Goal: Check status: Check status

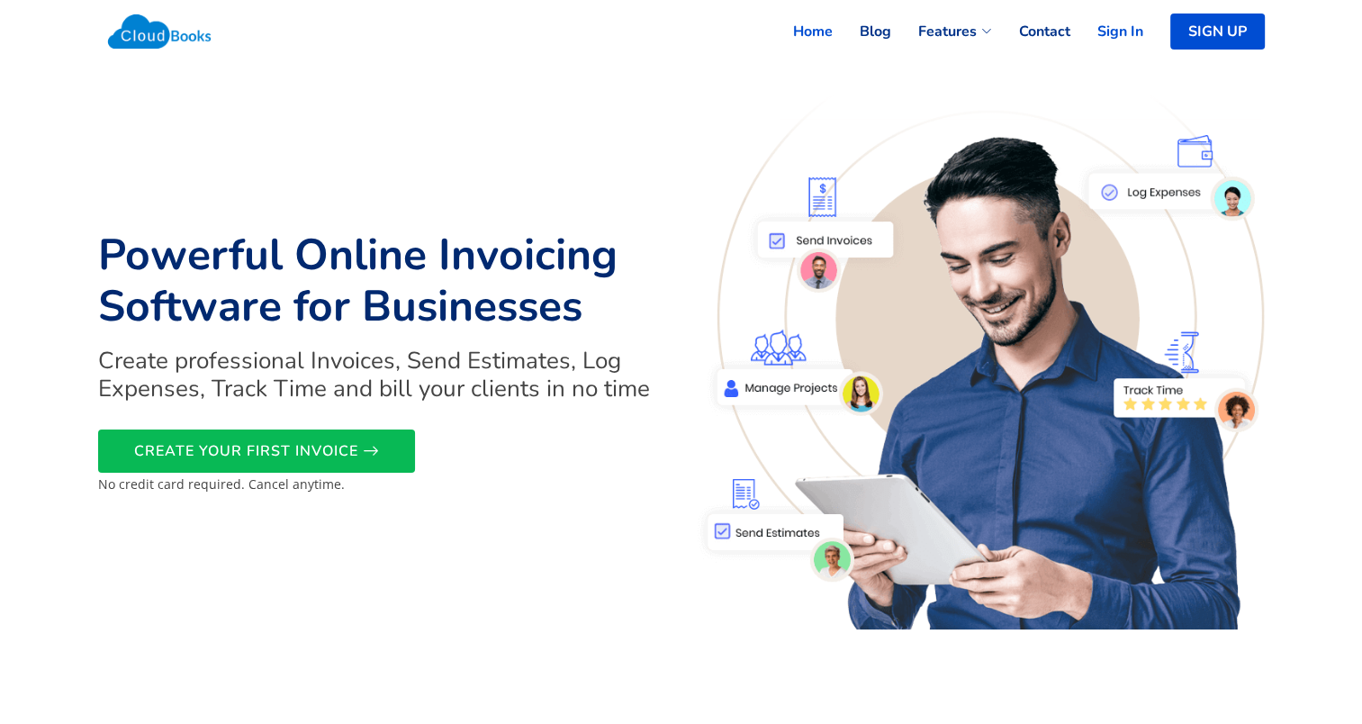
click at [1128, 38] on link "Sign In" at bounding box center [1106, 32] width 73 height 40
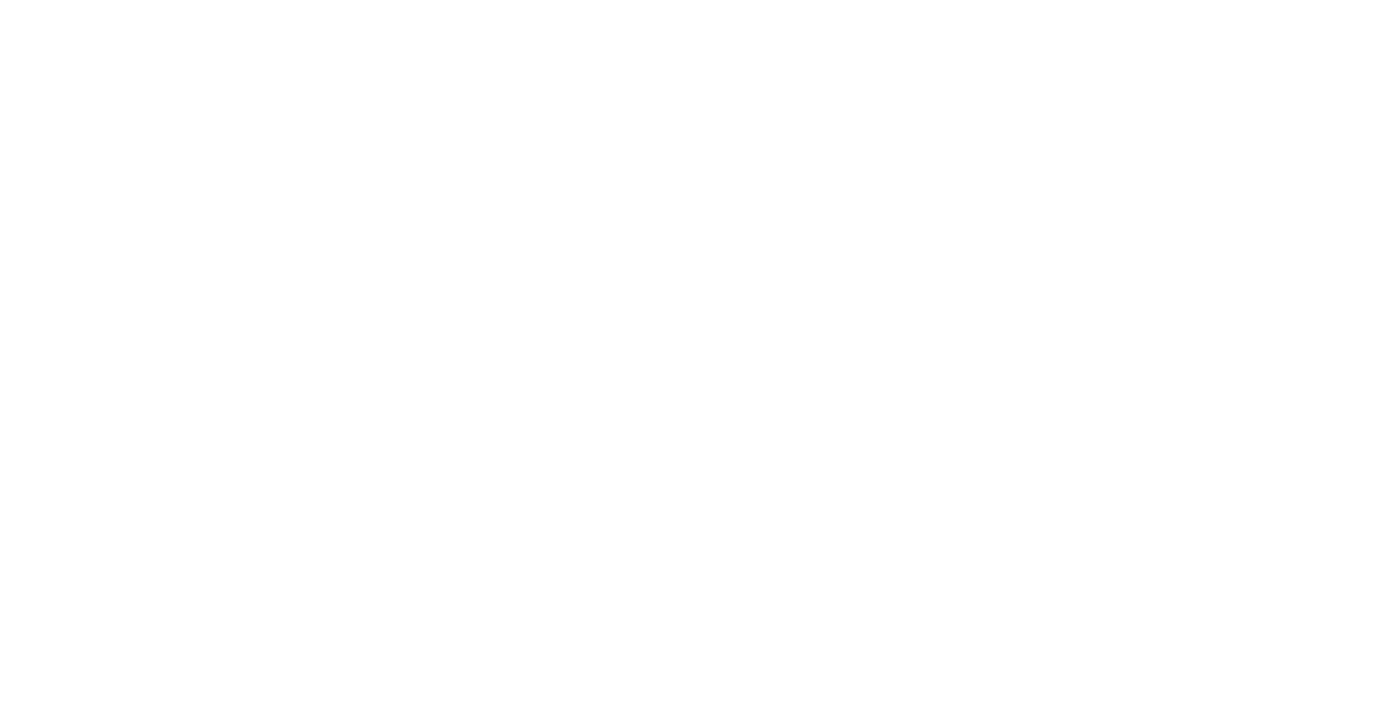
select select "90"
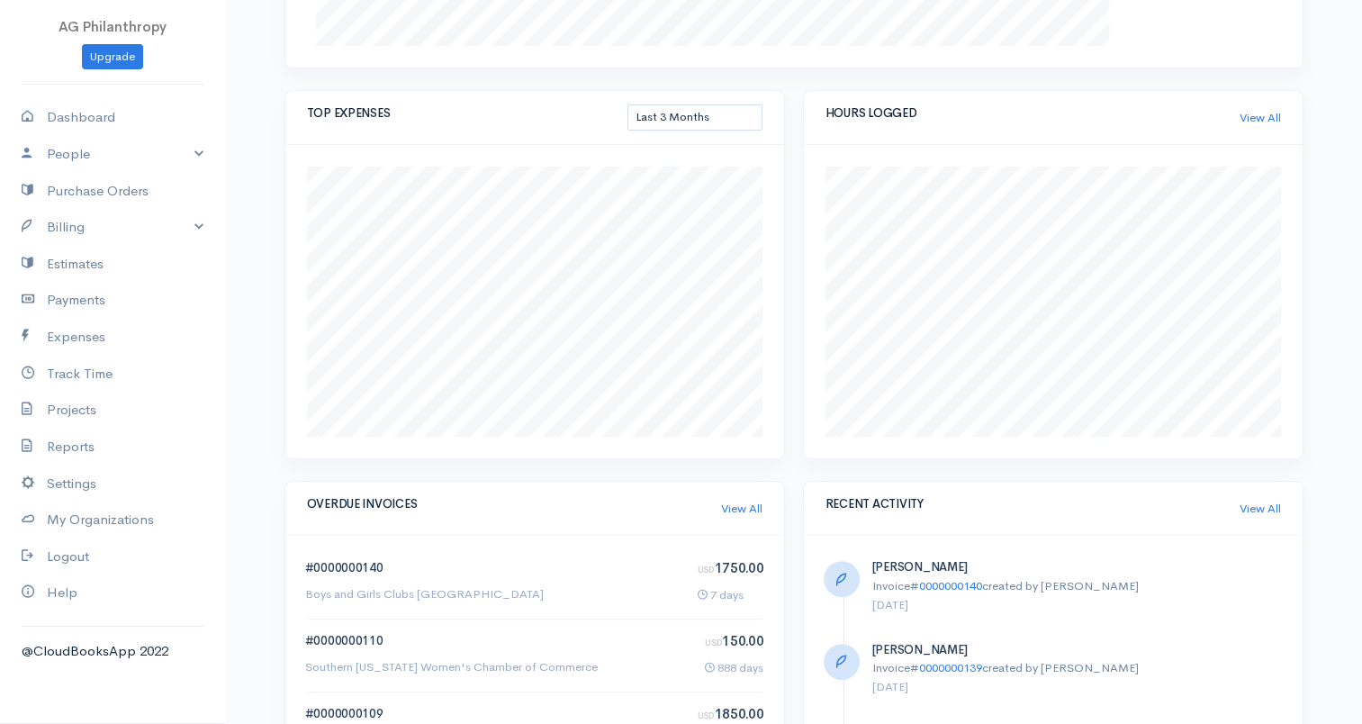
scroll to position [900, 0]
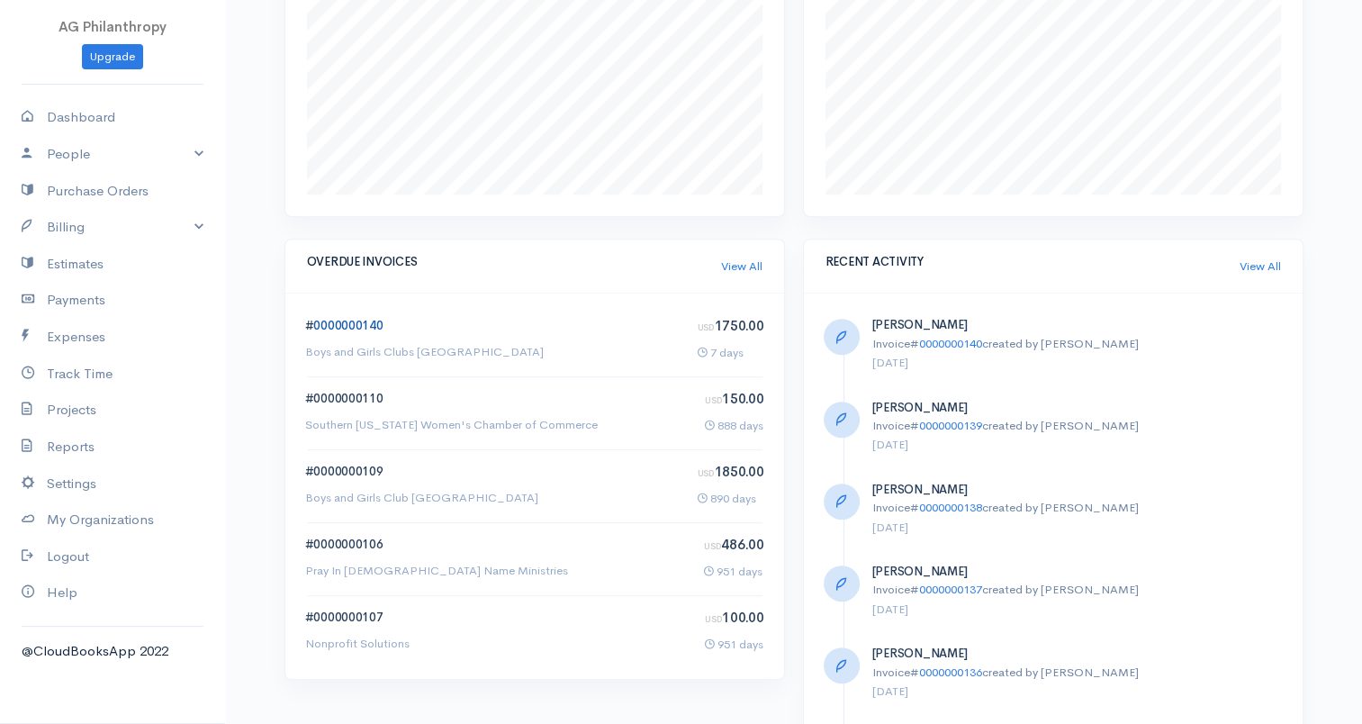
click at [357, 325] on link "0000000140" at bounding box center [347, 325] width 69 height 15
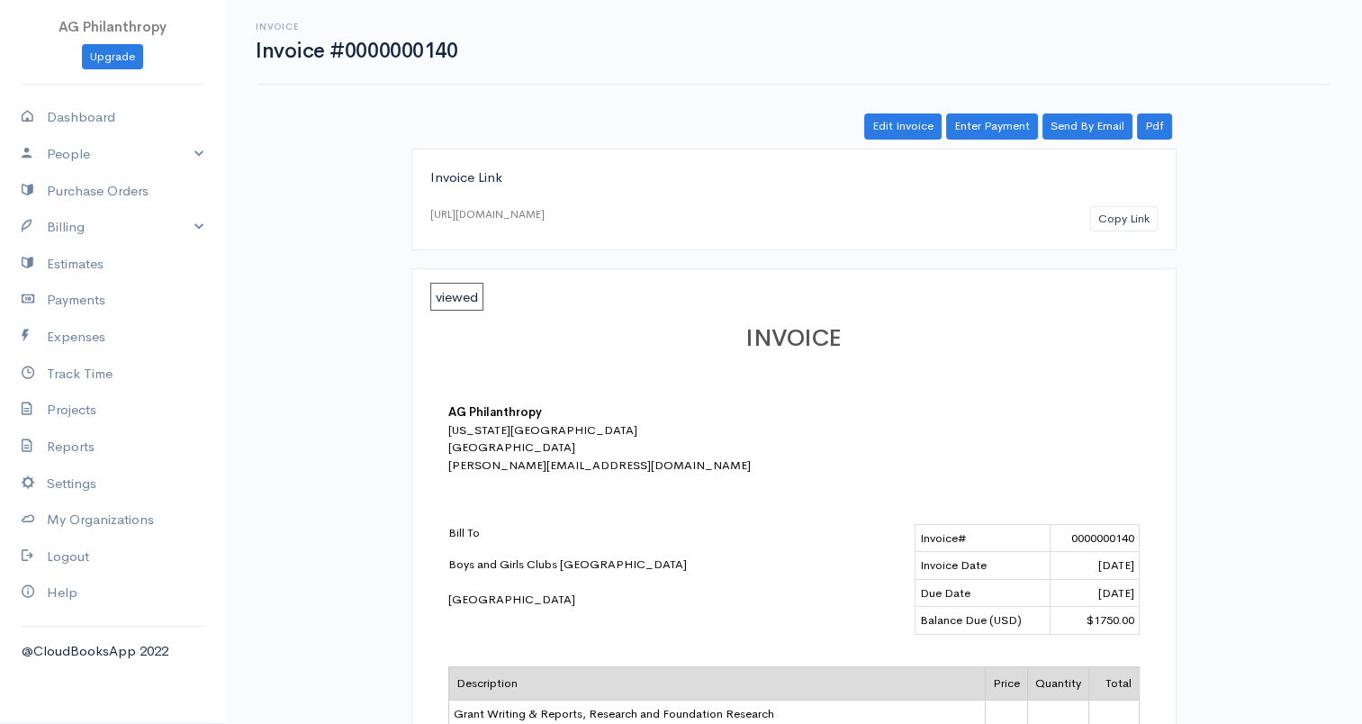
click at [455, 297] on span "viewed" at bounding box center [456, 297] width 53 height 28
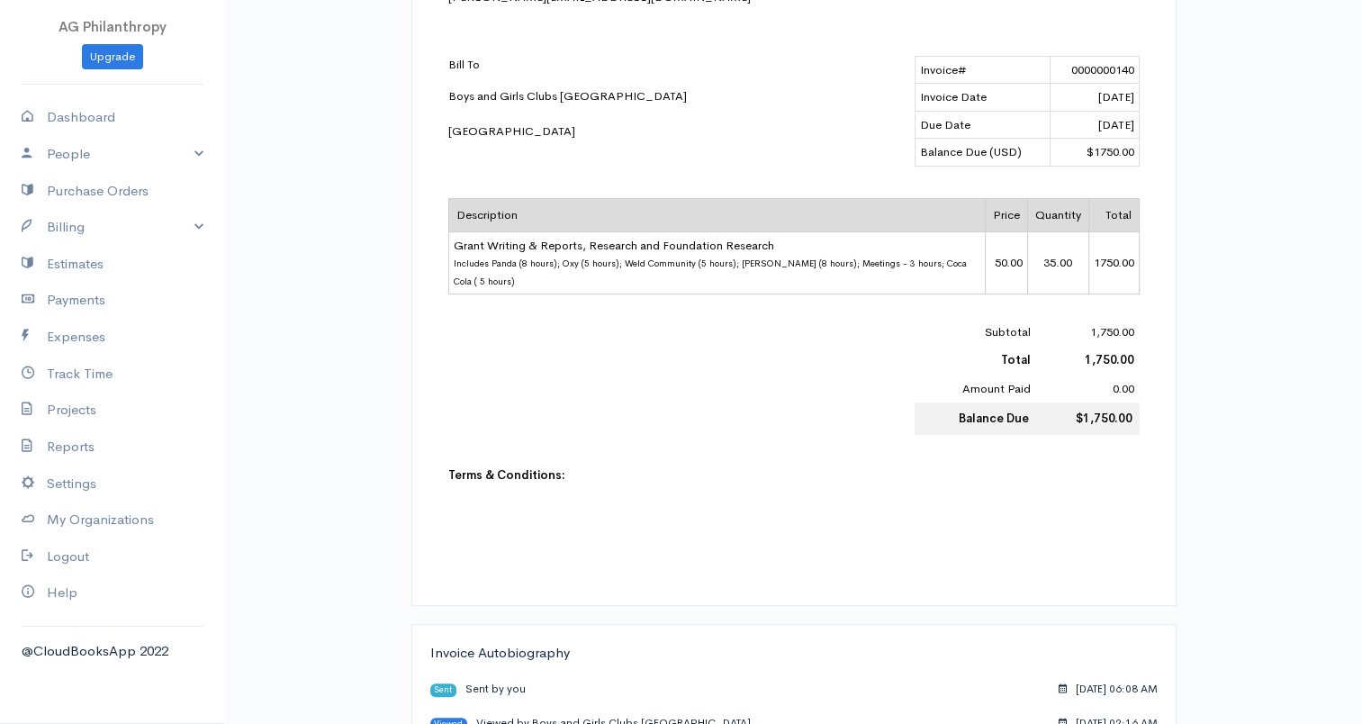
scroll to position [595, 0]
